Goal: Find specific page/section: Find specific page/section

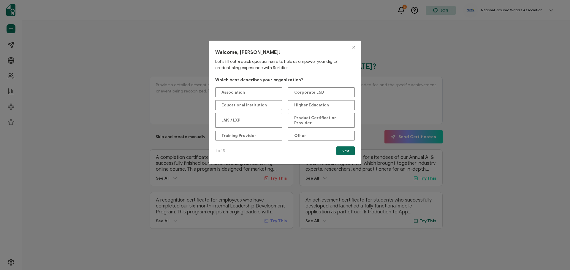
click at [353, 46] on icon "Close" at bounding box center [353, 47] width 5 height 5
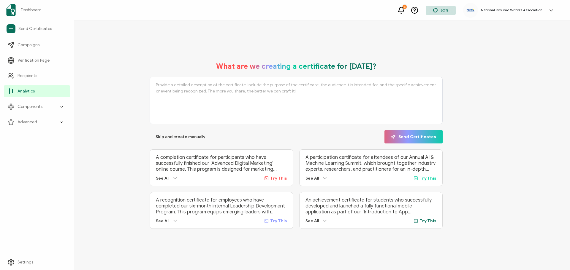
click at [21, 93] on span "Analytics" at bounding box center [26, 91] width 17 height 6
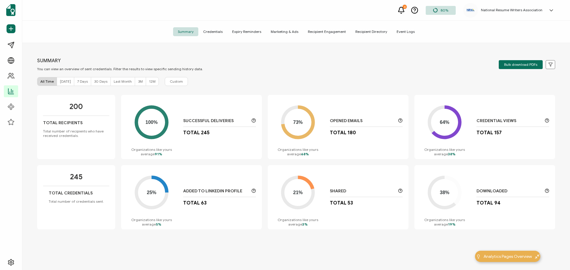
click at [328, 31] on span "Recipient Engagement" at bounding box center [326, 31] width 47 height 9
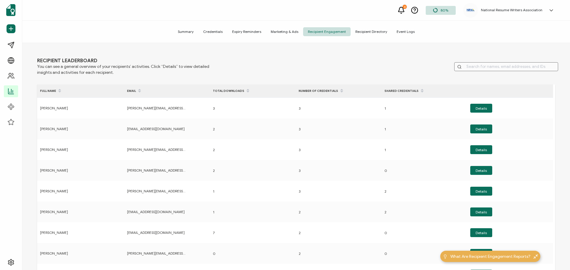
click at [242, 31] on span "Expiry Reminders" at bounding box center [246, 31] width 39 height 9
